Goal: Task Accomplishment & Management: Complete application form

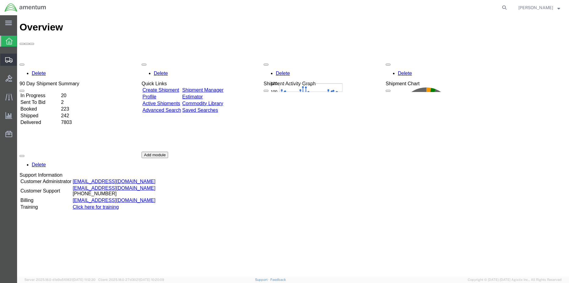
click at [0, 0] on span "Create Shipment" at bounding box center [0, 0] width 0 height 0
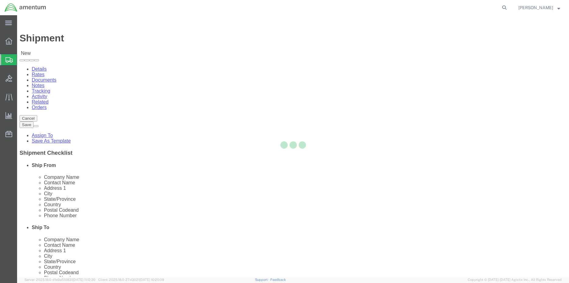
select select
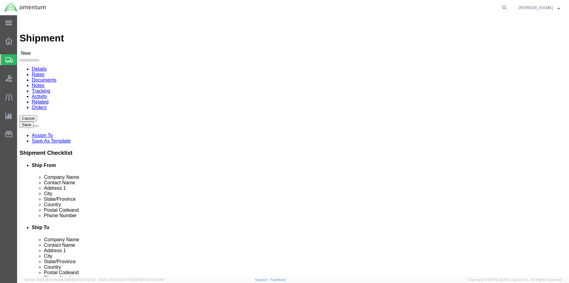
type input "630"
select select "42715"
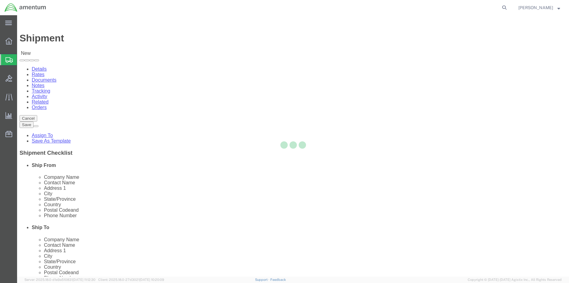
select select "VA"
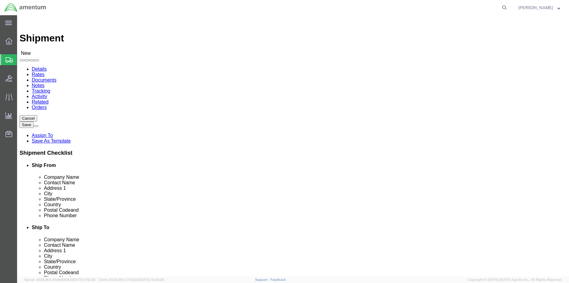
click input "text"
drag, startPoint x: 357, startPoint y: 207, endPoint x: 284, endPoint y: 208, distance: 72.6
click div "Phone Number"
type input "[PHONE_NUMBER]"
click input "text"
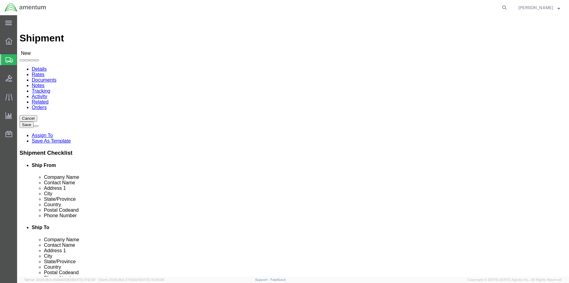
type input "b"
type input "[PERSON_NAME]"
click at [0, 152] on div "main_menu Created with Sketch. Collapse Menu Overview Shipments Shipment Manage…" at bounding box center [8, 149] width 17 height 268
click input "text"
type input "M"
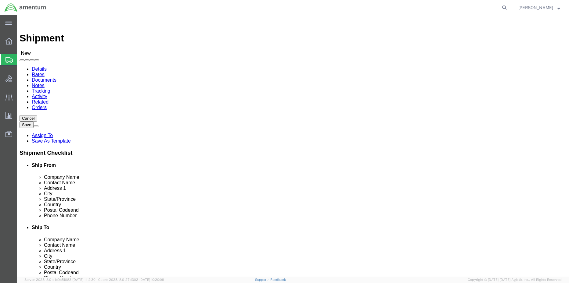
type input "[PERSON_NAME]"
click input "text"
type input "PILOT [PERSON_NAME]"
click input "text"
type input "[STREET_ADDRESS]"
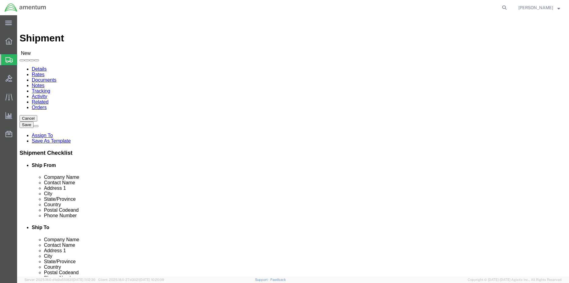
type input "GLENWOOD"
type input "M"
type input "MI"
click input "text"
type input "56334"
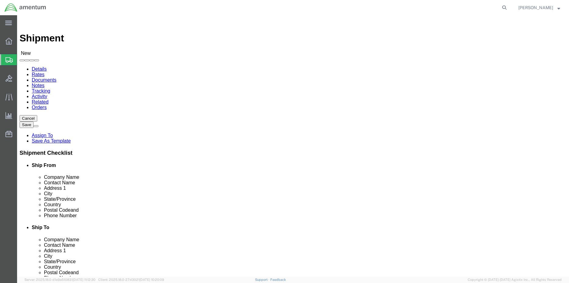
click input "text"
type input "[PHONE_NUMBER]"
click input "text"
drag, startPoint x: 117, startPoint y: 114, endPoint x: 71, endPoint y: 114, distance: 45.7
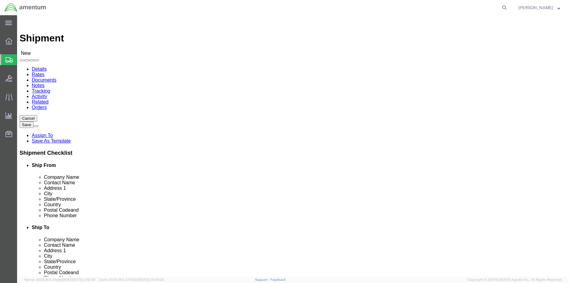
click div "Company Name PILOT [PERSON_NAME]"
click input "[PERSON_NAME] MACHINES"
type input "[PERSON_NAME] MACHINES"
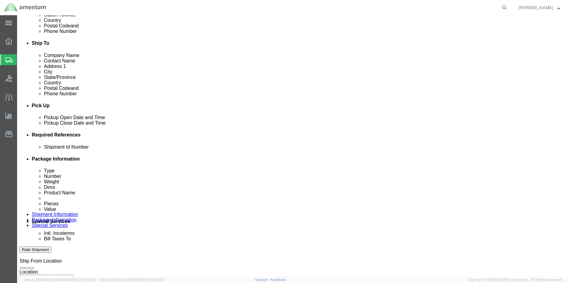
scroll to position [262, 0]
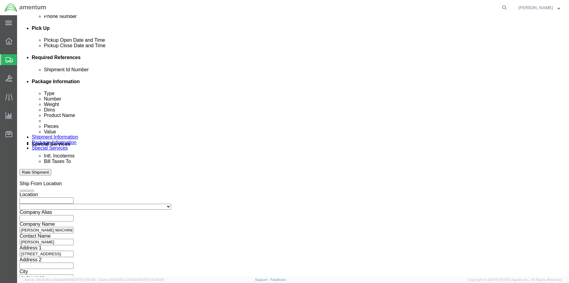
click input "text"
paste input "TACLS79354"
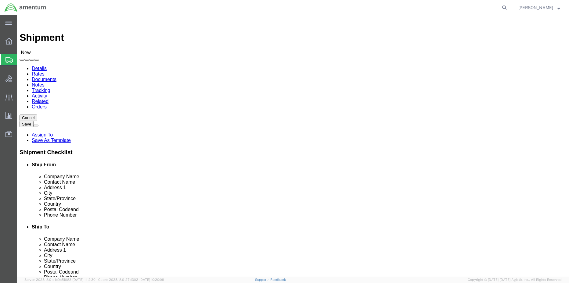
scroll to position [0, 0]
type input "TACLS79354"
click link "Package Information"
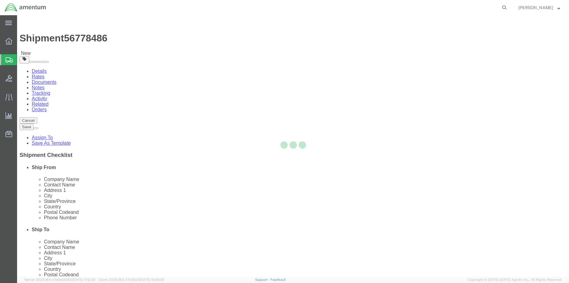
select select "CBOX"
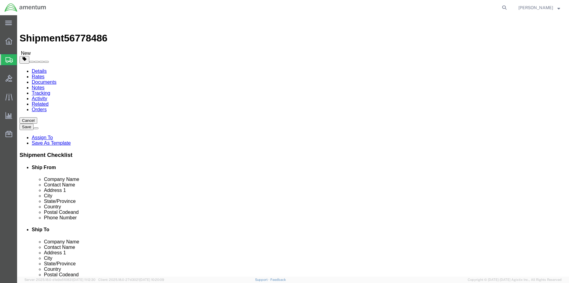
click icon
click input "text"
type input "104"
type input "63"
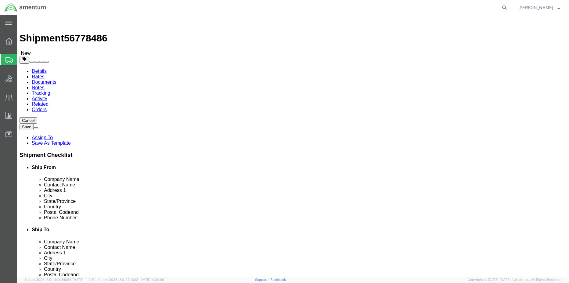
type input "104"
type input "1142"
click link "Add Content"
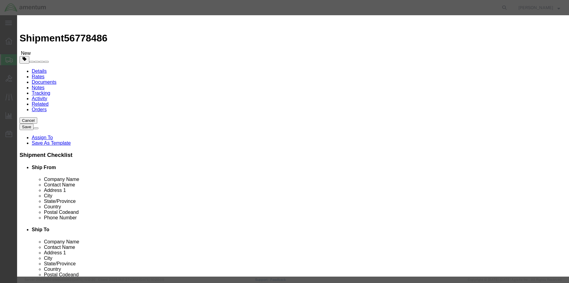
click input "text"
paste input "15F4165"
type input "15F4165"
click textarea
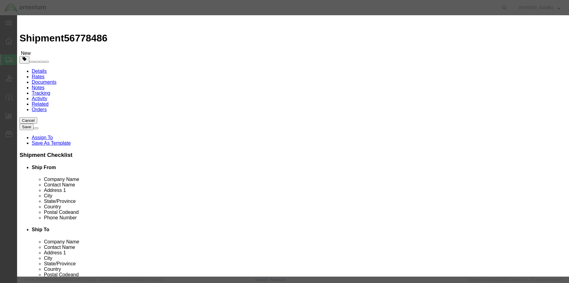
paste textarea "STAND, MAINTENANCE, B5, [PERSON_NAME]"
type textarea "STAND, MAINTENANCE, B5, [PERSON_NAME]"
click input "0"
type input "1"
type input "12495"
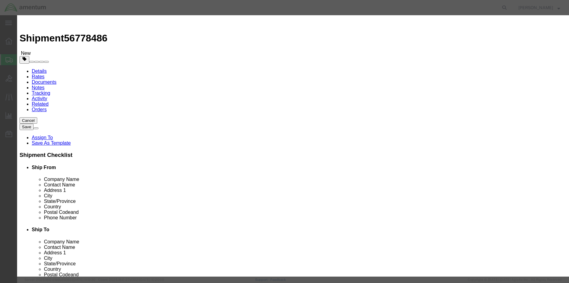
select select "USD"
click select "Select 50 55 60 65 70 85 92.5 100 125 175 250 300 400"
select select "50"
click select "Select 50 55 60 65 70 85 92.5 100 125 175 250 300 400"
click button "Save & Close"
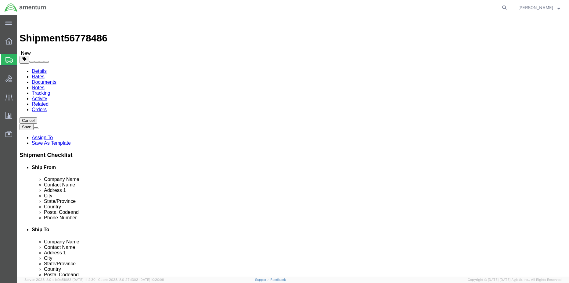
click icon
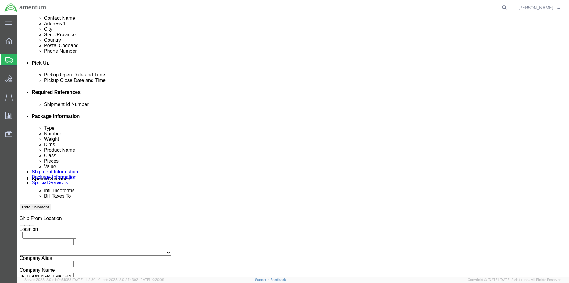
scroll to position [262, 0]
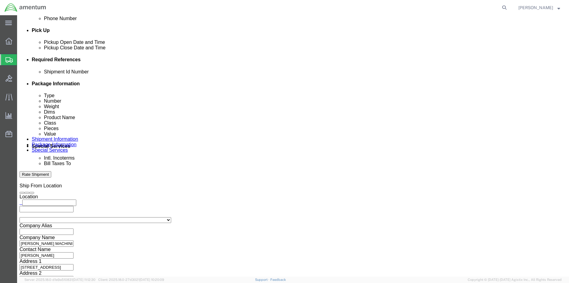
click select "Select Air Less than Truckload Multi-Leg Ocean Freight Rail Small Parcel Truckl…"
select select "TL"
click select "Select Air Less than Truckload Multi-Leg Ocean Freight Rail Small Parcel Truckl…"
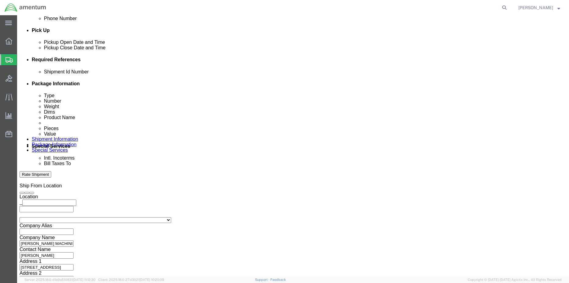
click select "Select 1-Ton (PSS) 10 Wheel 10 Yard Dump Truck 20 Yard Dump Truck Bobtail Botto…"
select select "FLBD"
click select "Select 1-Ton (PSS) 10 Wheel 10 Yard Dump Truck 20 Yard Dump Truck Bobtail Botto…"
click link "Notes"
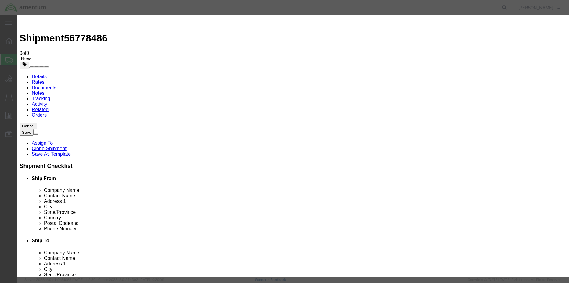
select select "TRANSPORTATION_NOTES"
select select "PUBLIC"
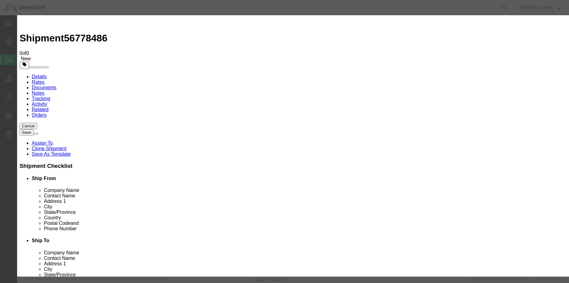
paste textarea "[URL][DOMAIN_NAME]"
type textarea "[URL][DOMAIN_NAME] PICKUP LOCATION NEEDS THE FLATBED TO BE OPEN FLATBED."
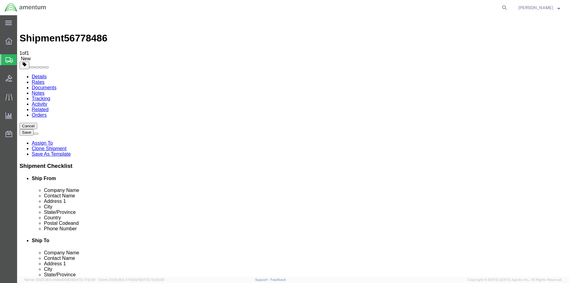
click at [86, 33] on span "56778486" at bounding box center [85, 38] width 43 height 11
copy span "56778486"
click at [8, 44] on icon at bounding box center [8, 41] width 7 height 7
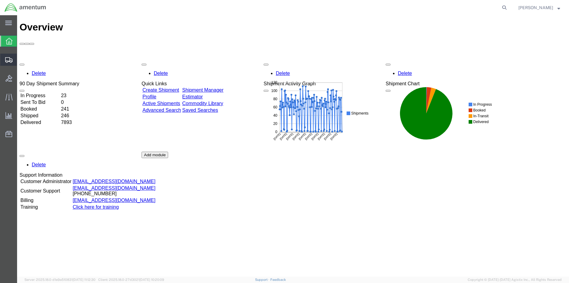
click at [0, 0] on span "Shipment Manager" at bounding box center [0, 0] width 0 height 0
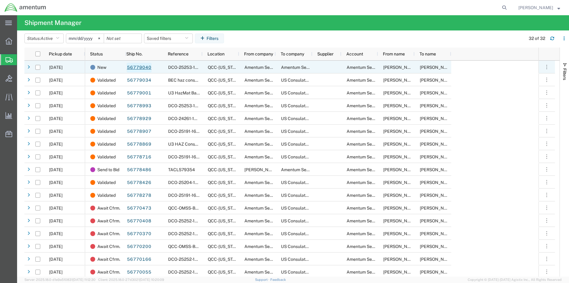
click at [143, 67] on link "56779040" at bounding box center [139, 68] width 25 height 10
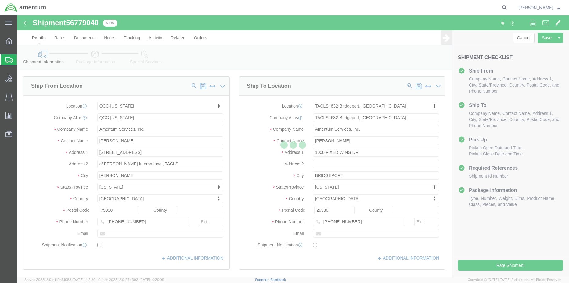
select select "42668"
select select "42717"
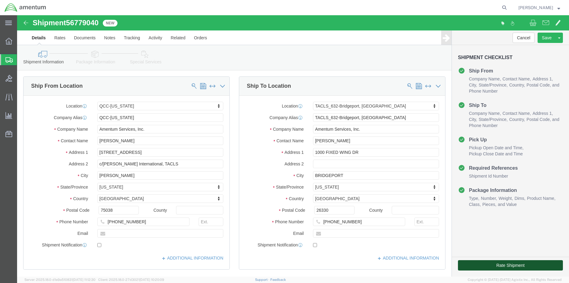
click button "Rate Shipment"
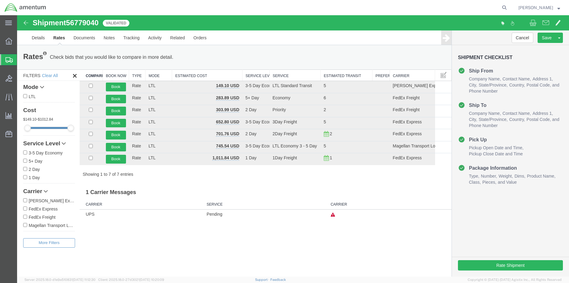
click at [24, 209] on input "FedEx Express" at bounding box center [25, 209] width 4 height 4
checkbox input "true"
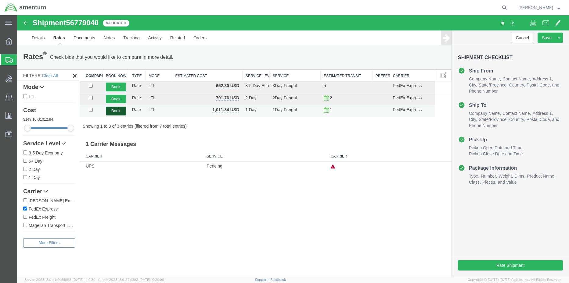
click at [115, 109] on button "Book" at bounding box center [116, 111] width 20 height 9
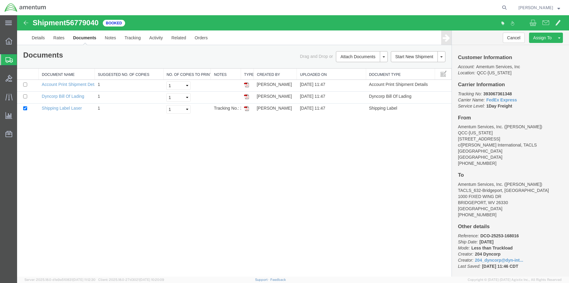
drag, startPoint x: 245, startPoint y: 109, endPoint x: 559, endPoint y: 120, distance: 314.3
click at [245, 109] on img at bounding box center [246, 108] width 5 height 5
click at [36, 39] on link "Details" at bounding box center [38, 37] width 22 height 15
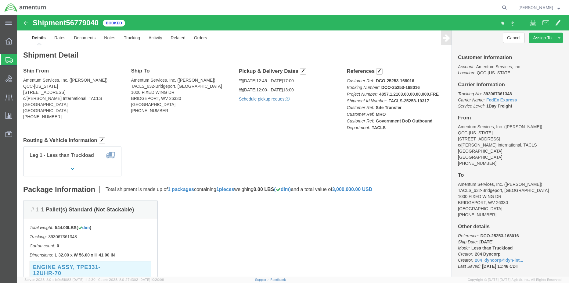
click link "Schedule pickup request"
